Goal: Transaction & Acquisition: Subscribe to service/newsletter

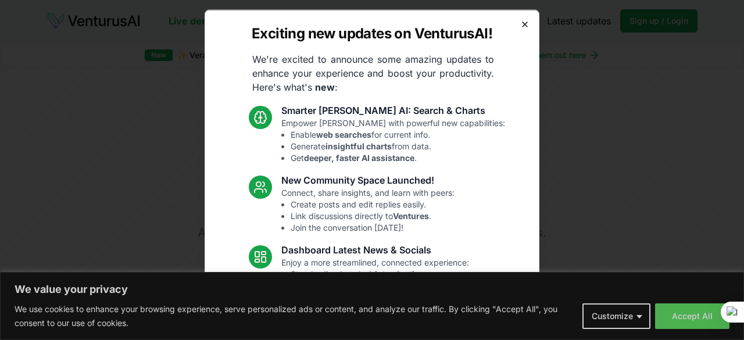
click at [528, 21] on icon "button" at bounding box center [524, 23] width 9 height 9
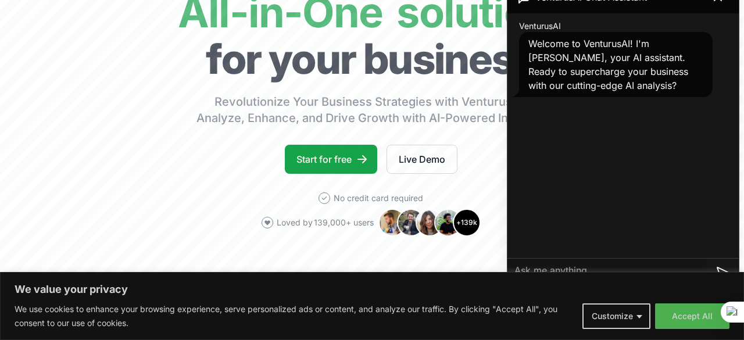
scroll to position [117, 1]
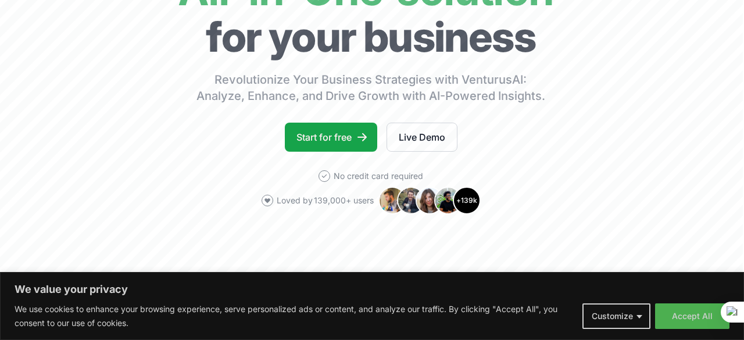
scroll to position [134, 1]
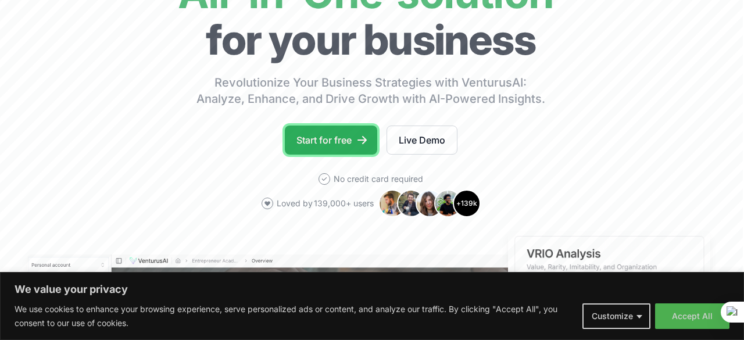
click at [335, 151] on link "Start for free" at bounding box center [331, 140] width 92 height 29
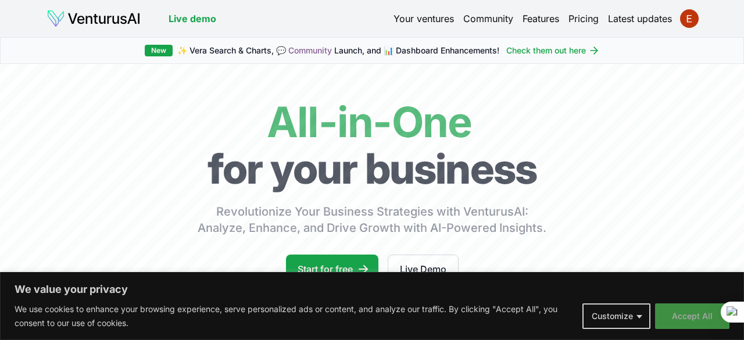
click at [668, 313] on button "Accept All" at bounding box center [692, 316] width 74 height 26
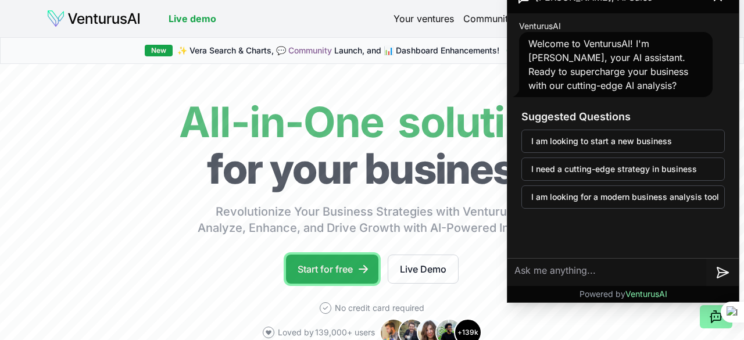
click at [354, 262] on link "Start for free" at bounding box center [332, 269] width 92 height 29
